Goal: Task Accomplishment & Management: Use online tool/utility

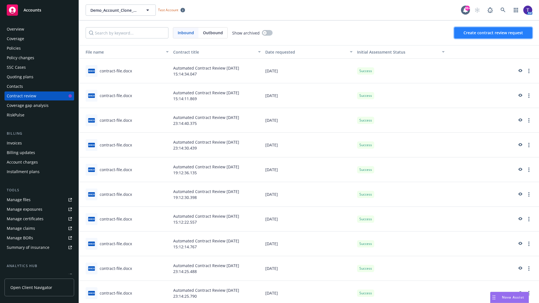
click at [493, 33] on span "Create contract review request" at bounding box center [492, 32] width 59 height 5
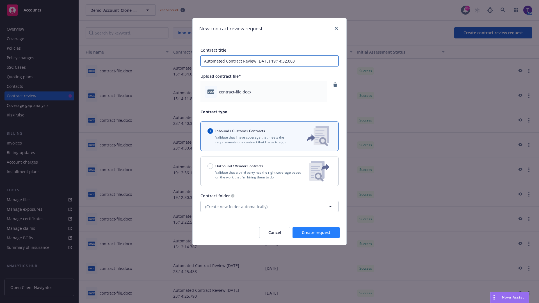
type input "Automated Contract Review 08-27-2025 19:14:32.003"
click at [316, 233] on span "Create request" at bounding box center [316, 232] width 29 height 5
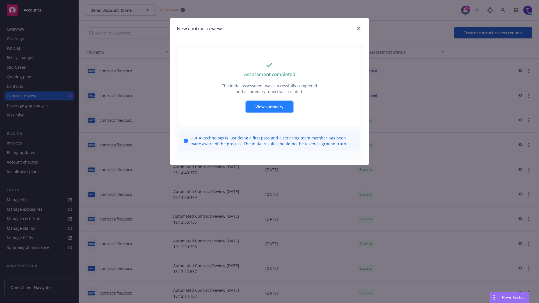
click at [269, 107] on span "View summary" at bounding box center [269, 106] width 28 height 5
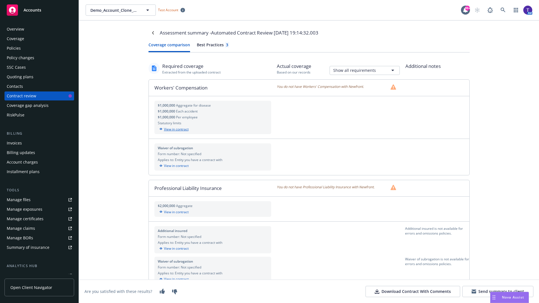
click at [212, 129] on div "View in contract" at bounding box center [213, 129] width 110 height 5
